Goal: Information Seeking & Learning: Check status

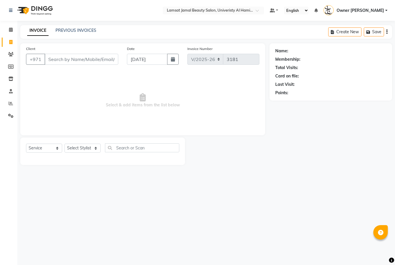
select select "8294"
select select "service"
click at [13, 40] on span at bounding box center [11, 42] width 10 height 7
select select "service"
type input "3181"
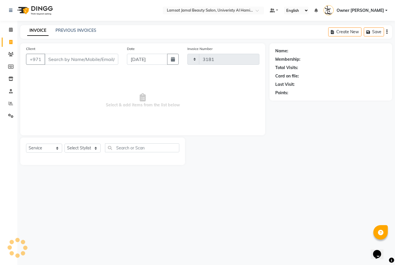
select select "8294"
click at [11, 103] on icon at bounding box center [11, 103] width 4 height 4
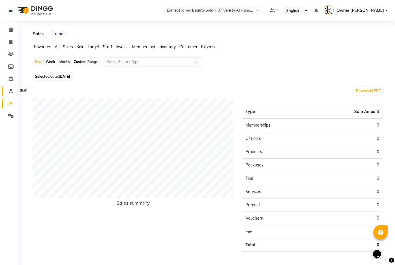
click at [12, 89] on icon at bounding box center [11, 91] width 4 height 4
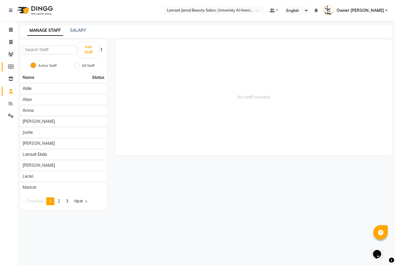
click at [11, 67] on icon at bounding box center [10, 66] width 5 height 4
select select
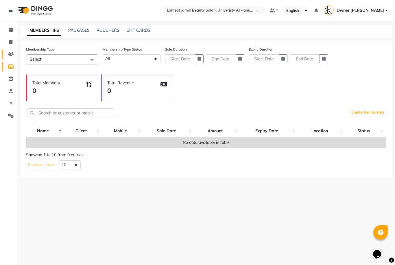
click at [9, 55] on icon at bounding box center [10, 54] width 5 height 4
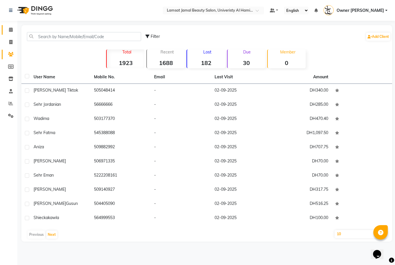
click at [13, 26] on link "Calendar" at bounding box center [9, 30] width 14 height 10
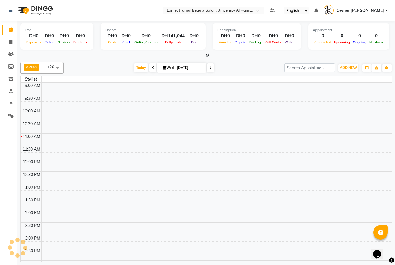
scroll to position [51, 0]
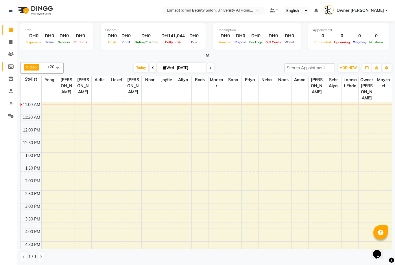
click at [13, 66] on icon at bounding box center [10, 66] width 5 height 4
select select
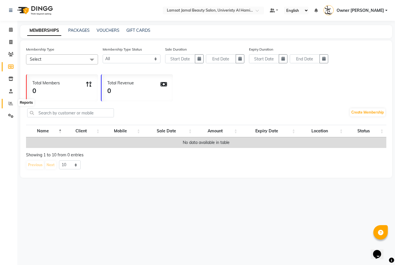
click at [14, 103] on span at bounding box center [11, 103] width 10 height 7
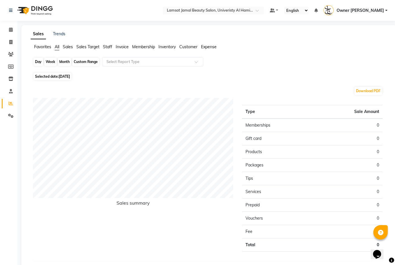
click at [37, 62] on div "Day" at bounding box center [39, 62] width 10 height 8
select select "9"
select select "2025"
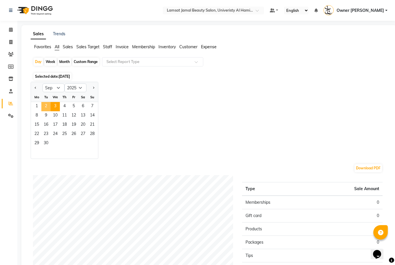
click at [47, 105] on span "2" at bounding box center [45, 106] width 9 height 9
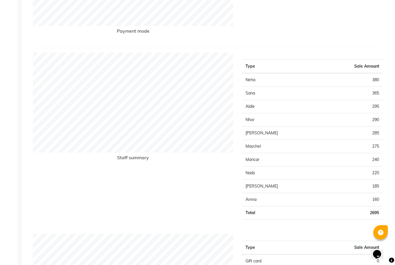
scroll to position [170, 0]
